Goal: Information Seeking & Learning: Learn about a topic

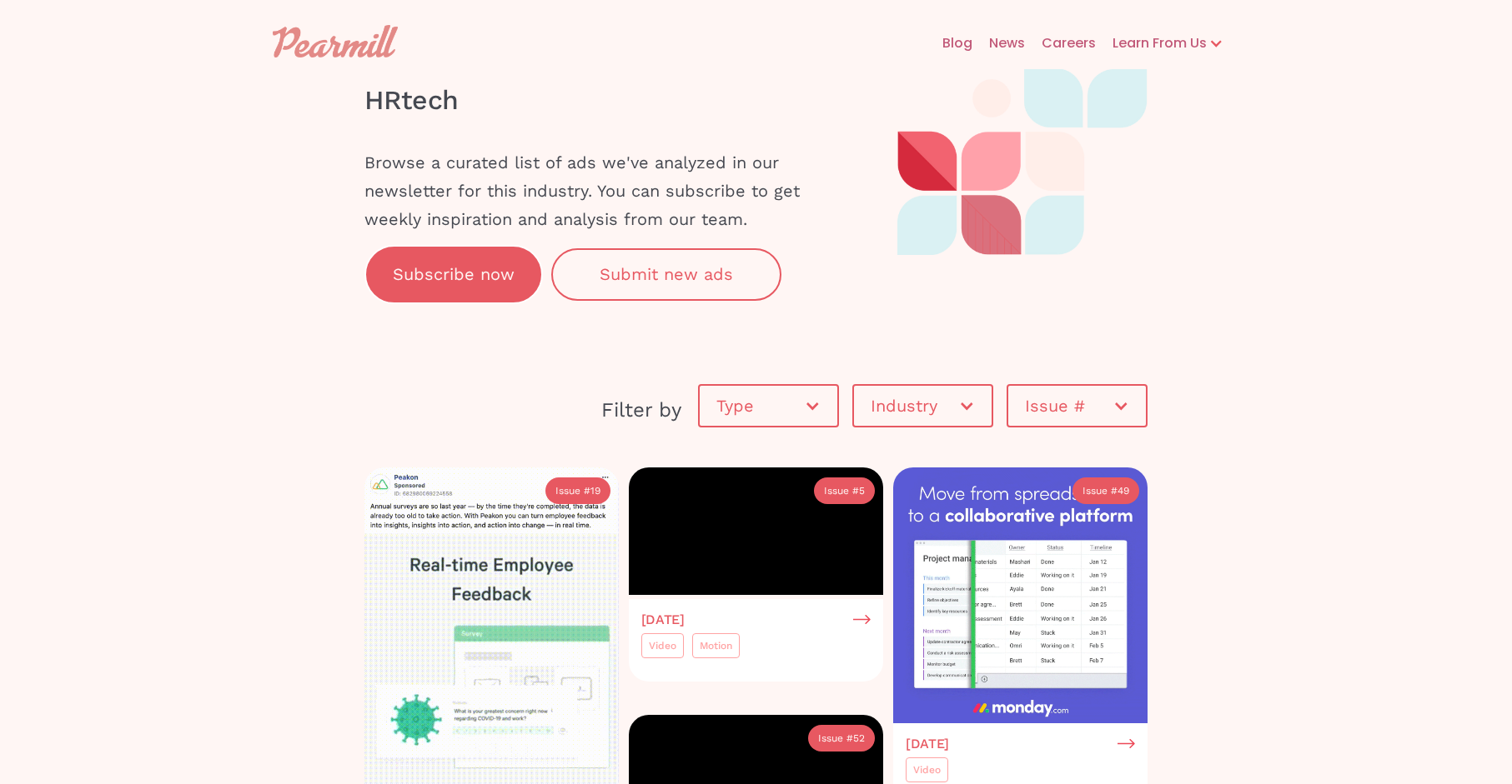
click at [935, 401] on div "Industry" at bounding box center [914, 406] width 87 height 17
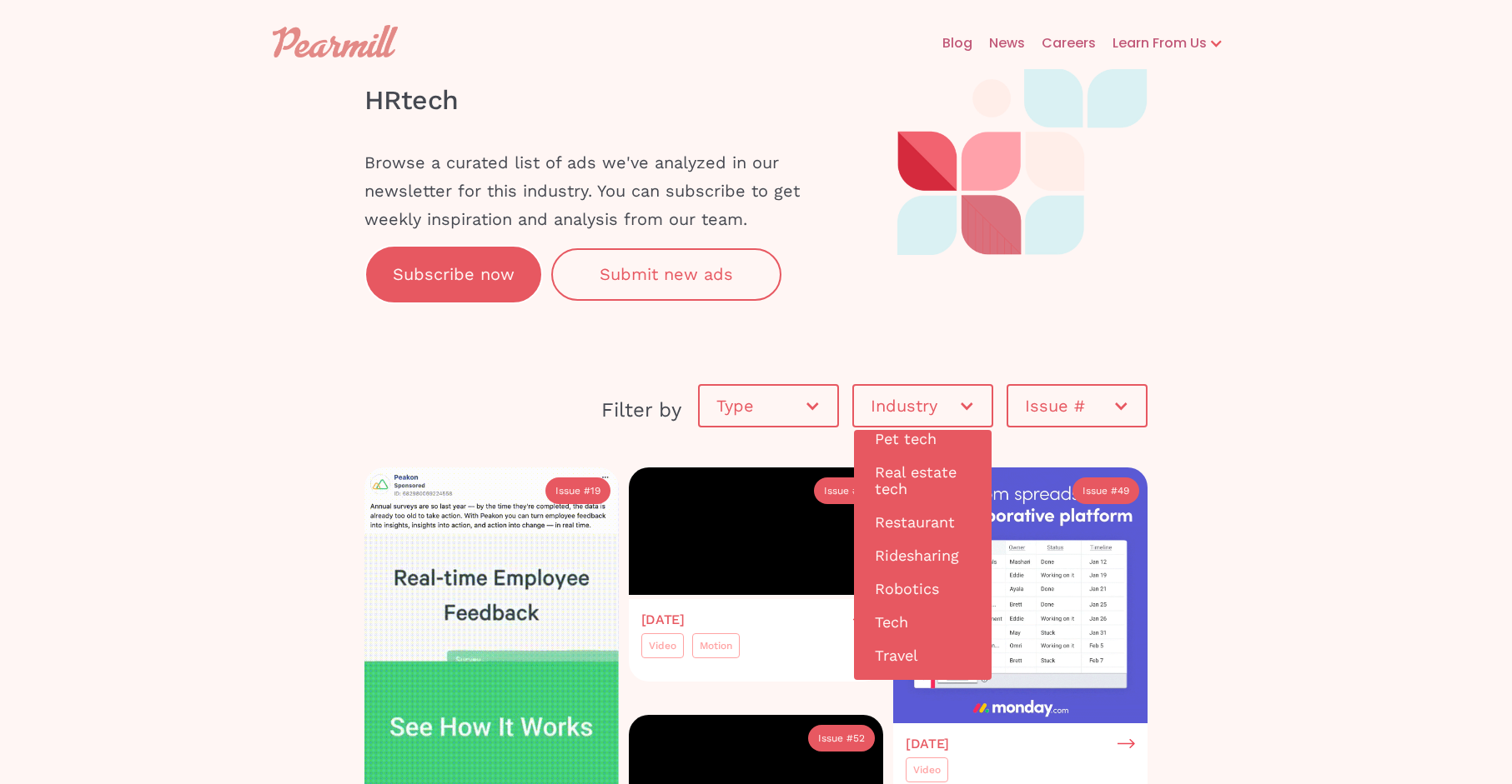
scroll to position [1534, 0]
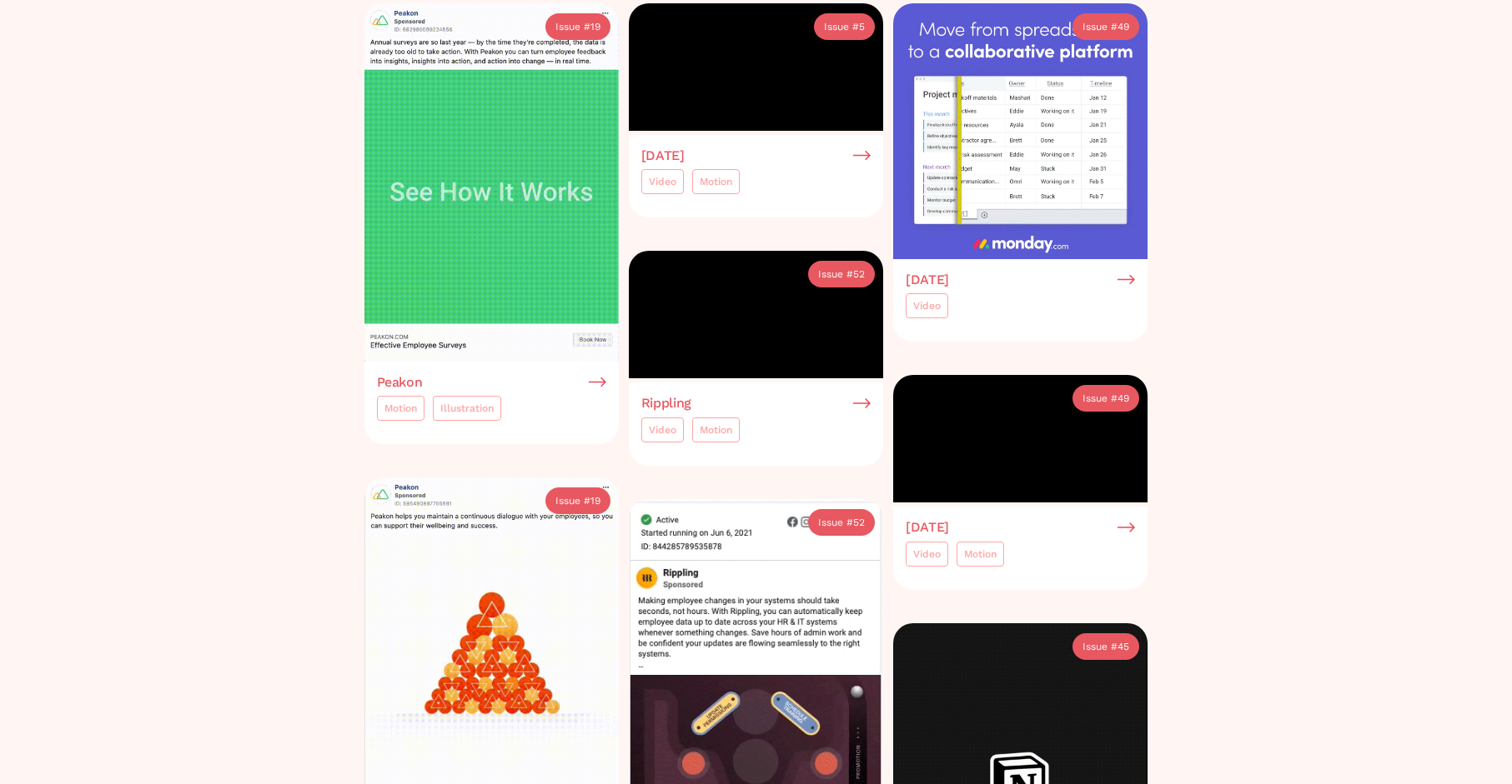
scroll to position [0, 0]
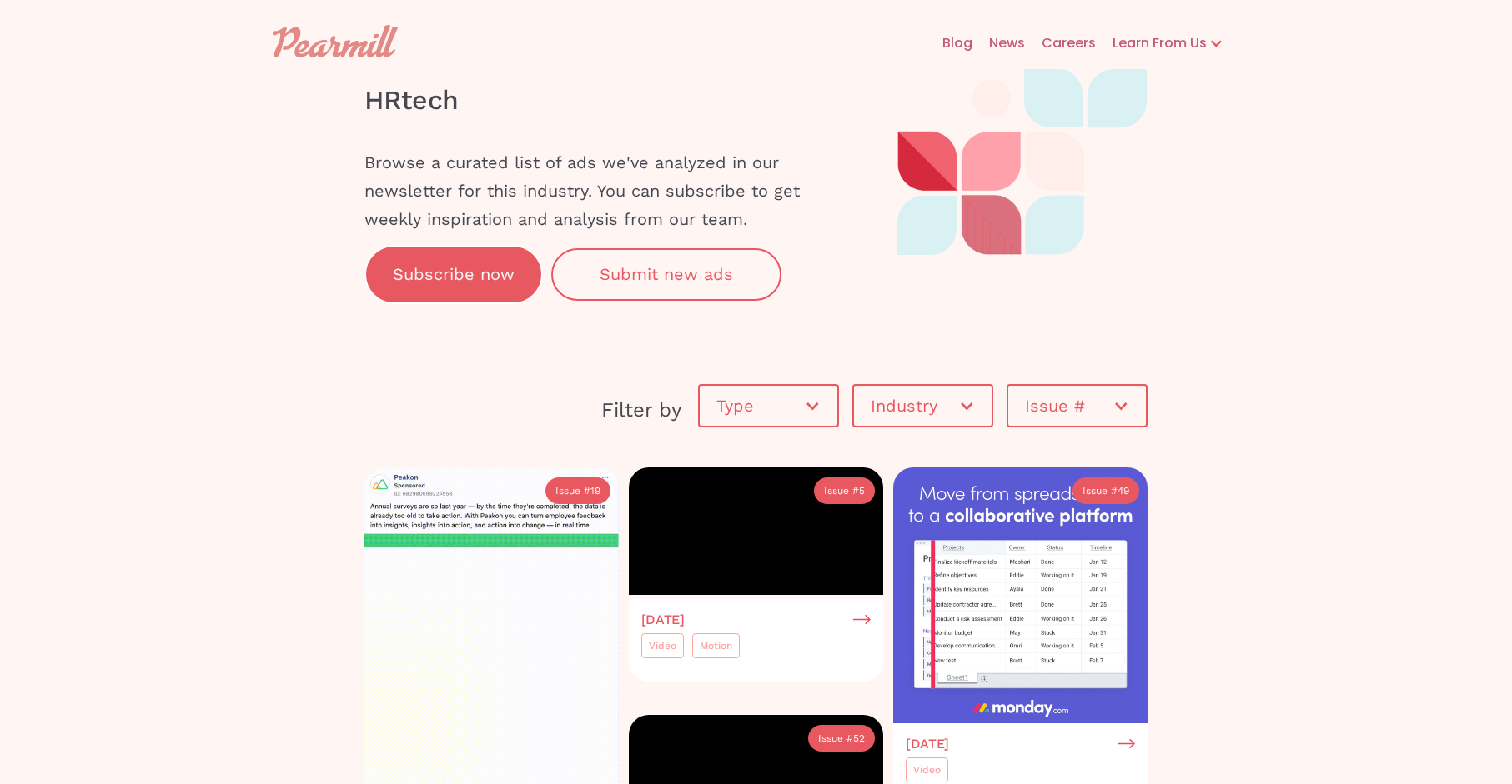
click at [771, 421] on div "Type" at bounding box center [769, 406] width 137 height 50
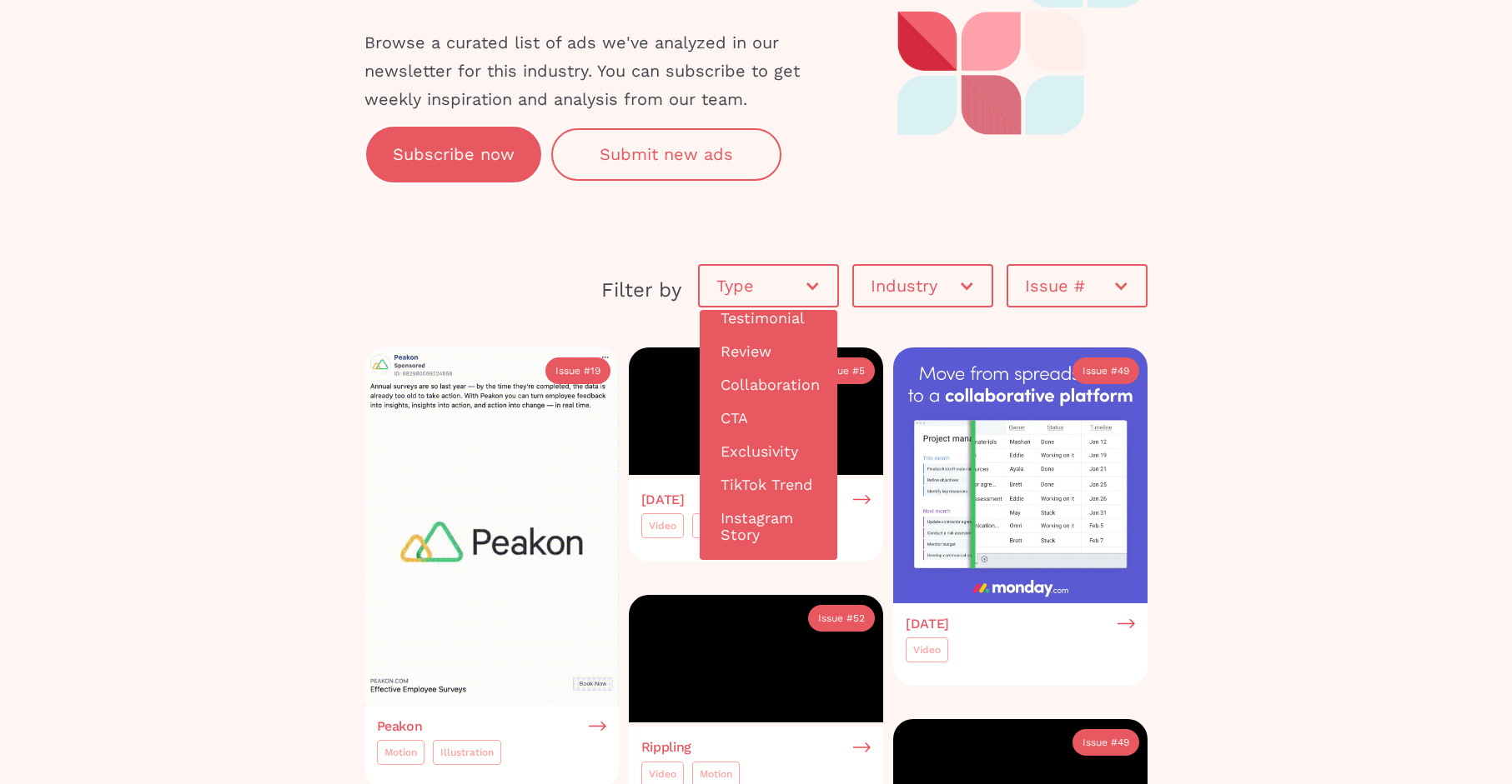
scroll to position [190, 0]
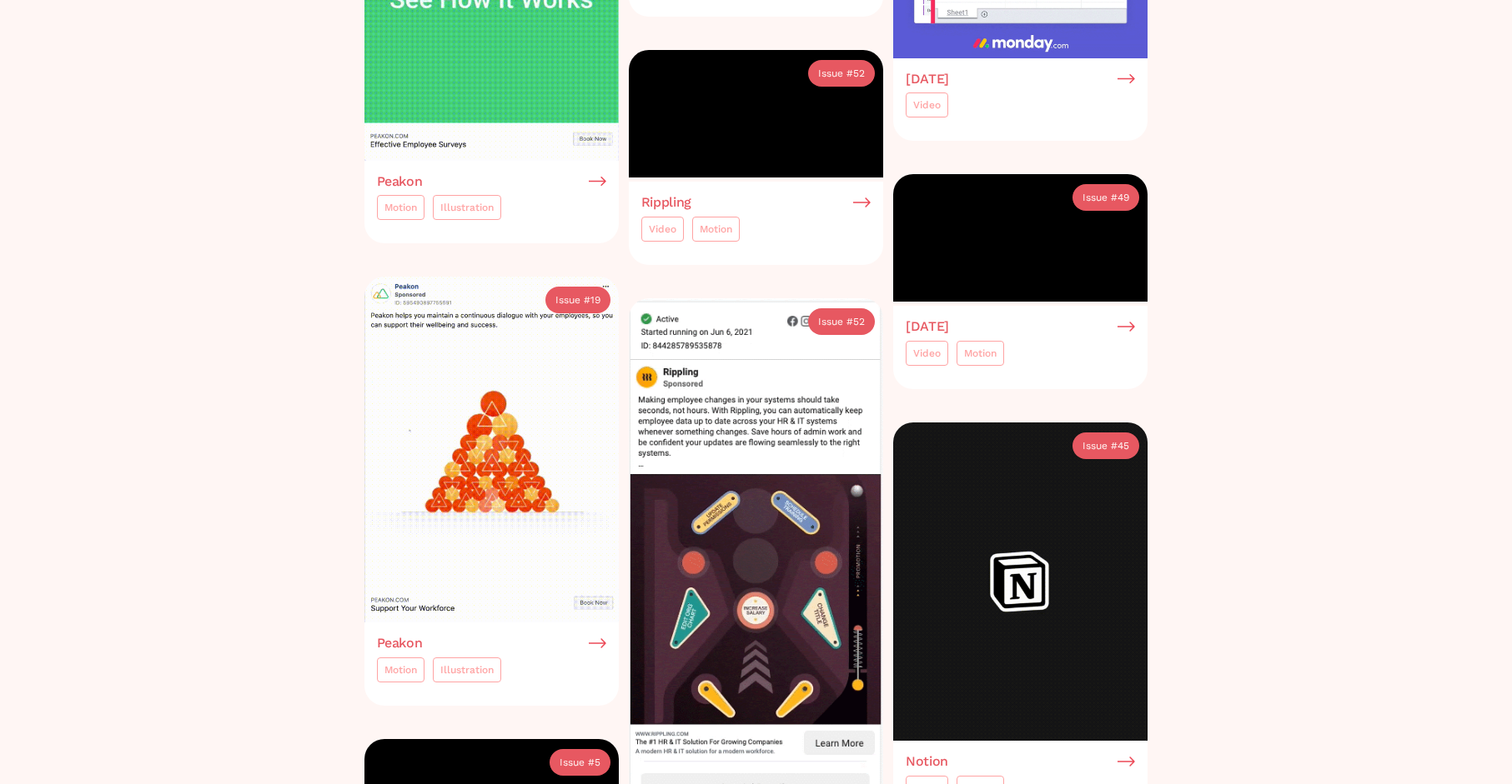
scroll to position [1615, 0]
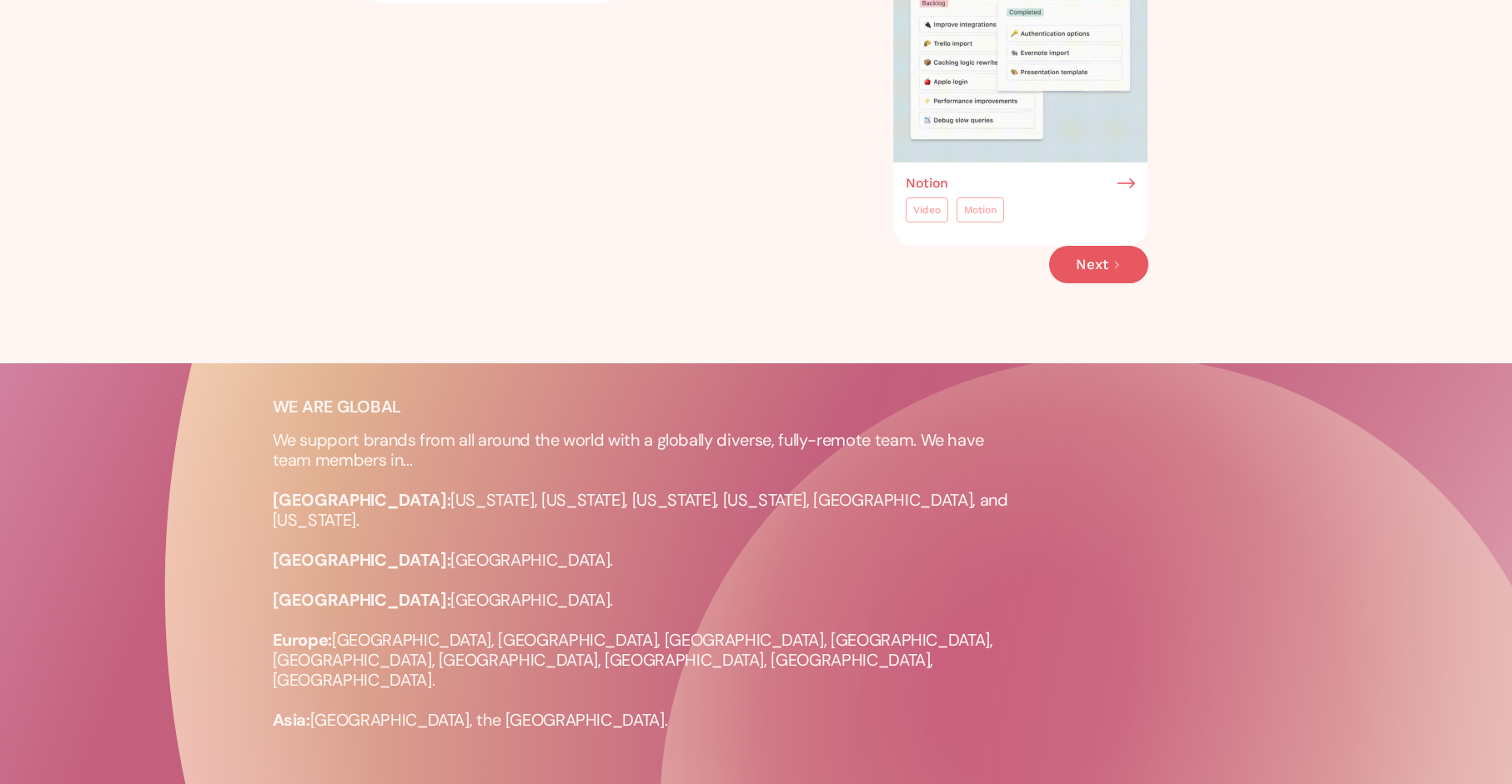
click at [1068, 284] on link "Next" at bounding box center [1098, 264] width 99 height 37
